Goal: Check status

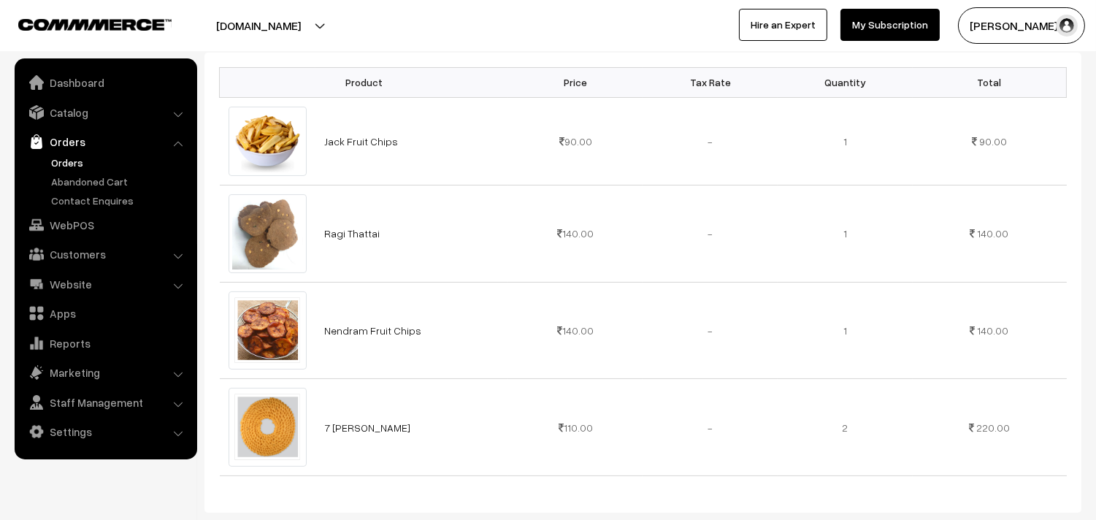
click at [66, 164] on link "Orders" at bounding box center [119, 162] width 145 height 15
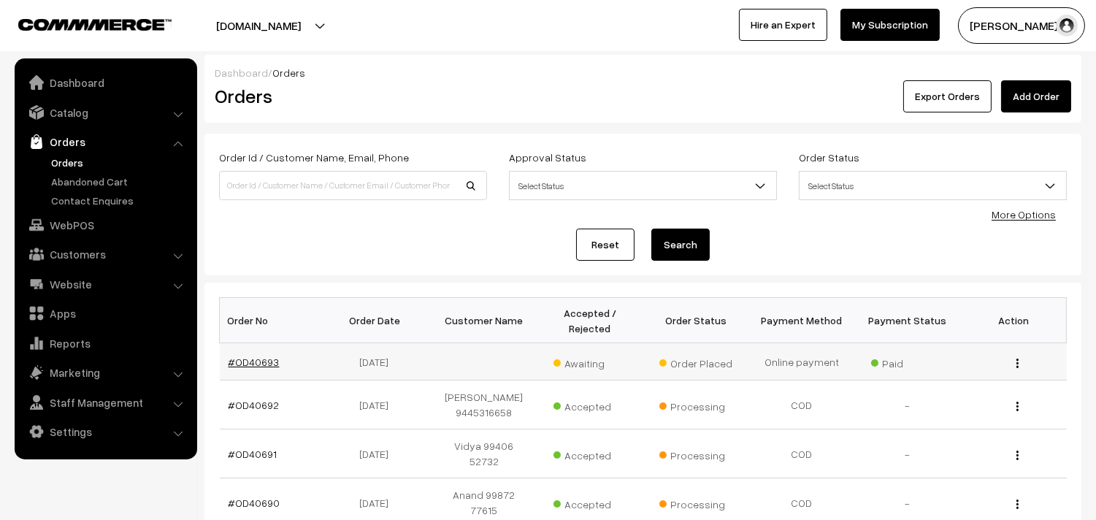
click at [250, 365] on link "#OD40693" at bounding box center [254, 362] width 51 height 12
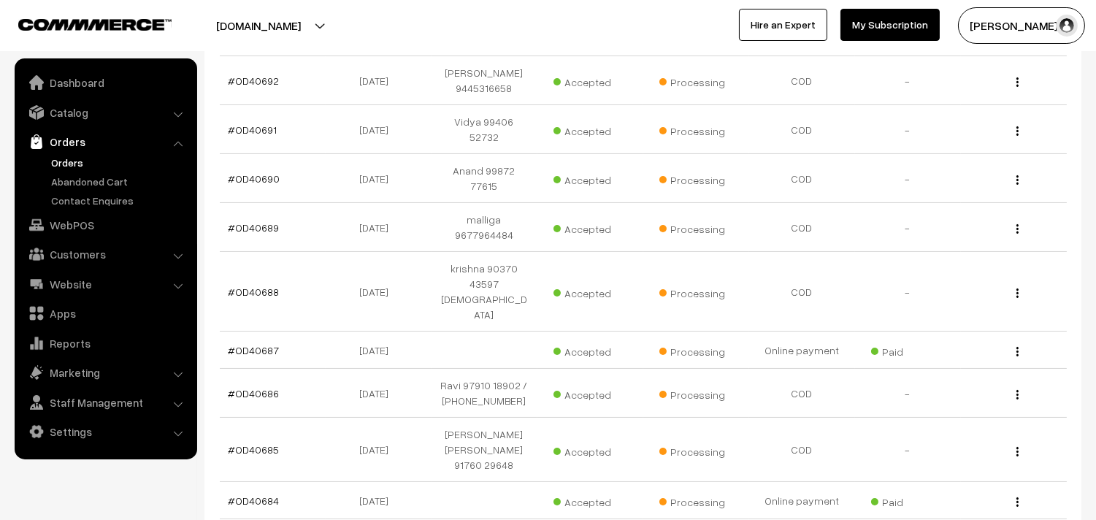
scroll to position [442, 0]
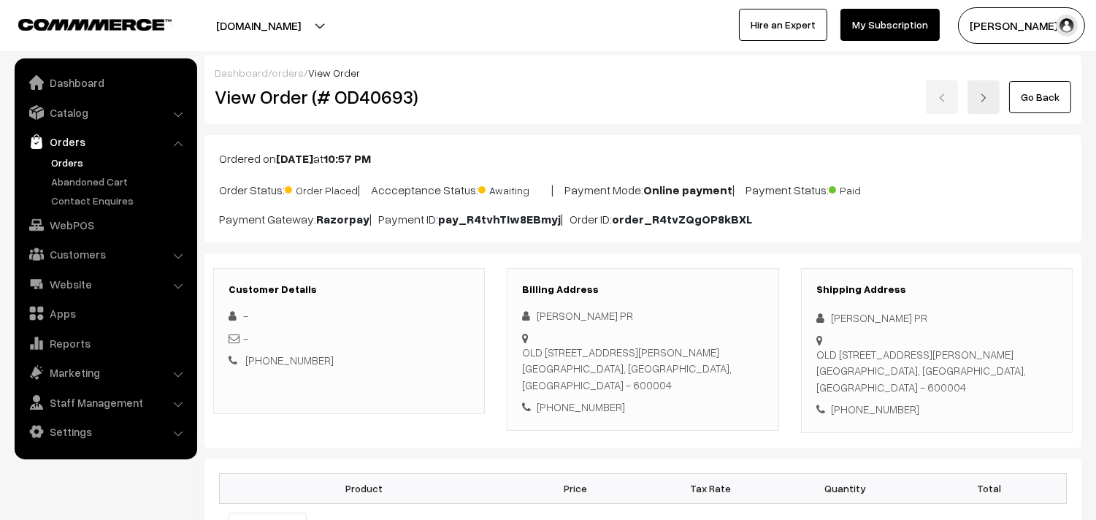
scroll to position [454, 0]
